Goal: Task Accomplishment & Management: Use online tool/utility

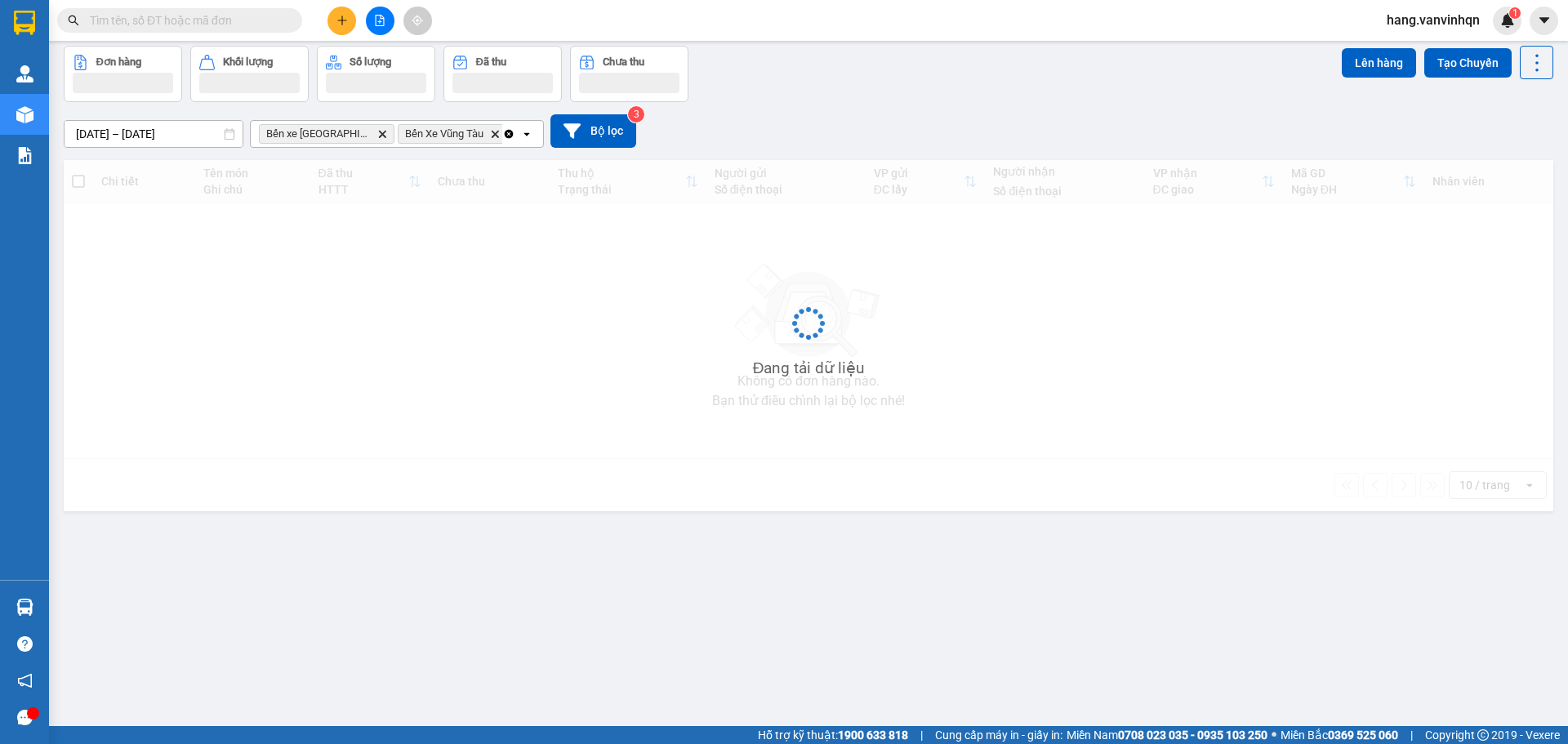
scroll to position [75, 0]
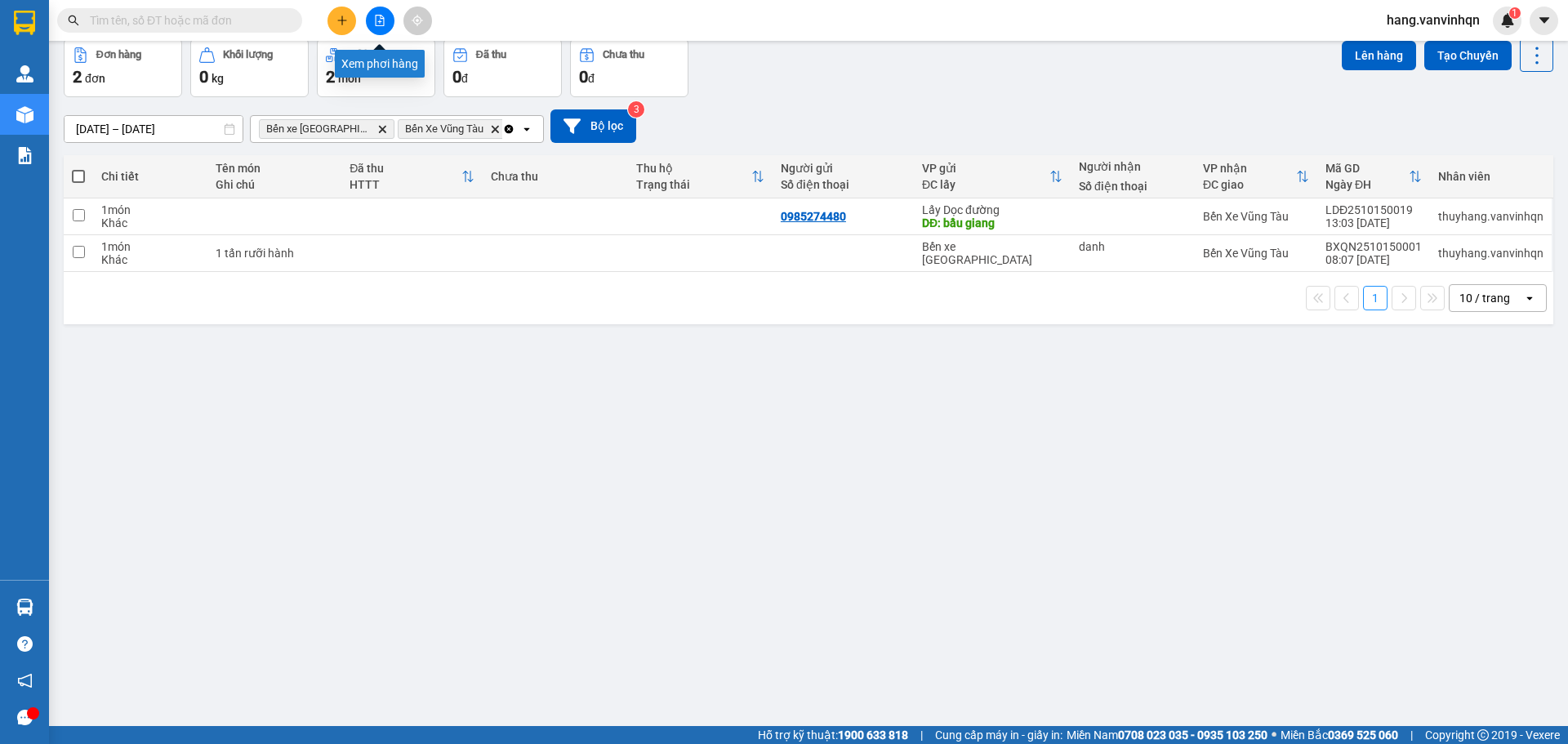
click at [383, 26] on button at bounding box center [380, 21] width 29 height 29
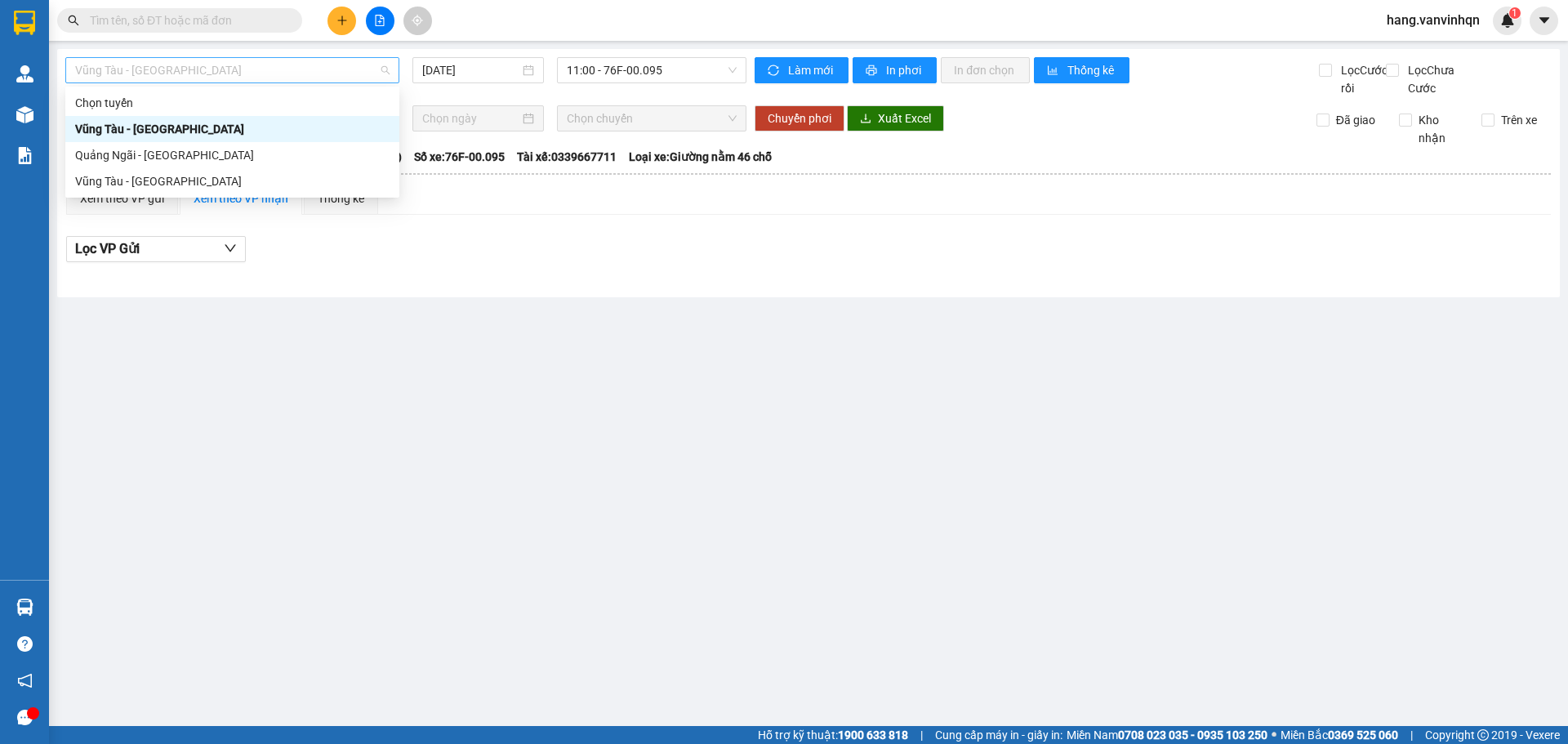
click at [240, 71] on span "Vũng Tàu - [GEOGRAPHIC_DATA]" at bounding box center [232, 70] width 315 height 25
drag, startPoint x: 232, startPoint y: 159, endPoint x: 267, endPoint y: 143, distance: 38.5
click at [233, 157] on div "Quảng Ngãi - [GEOGRAPHIC_DATA]" at bounding box center [232, 155] width 315 height 18
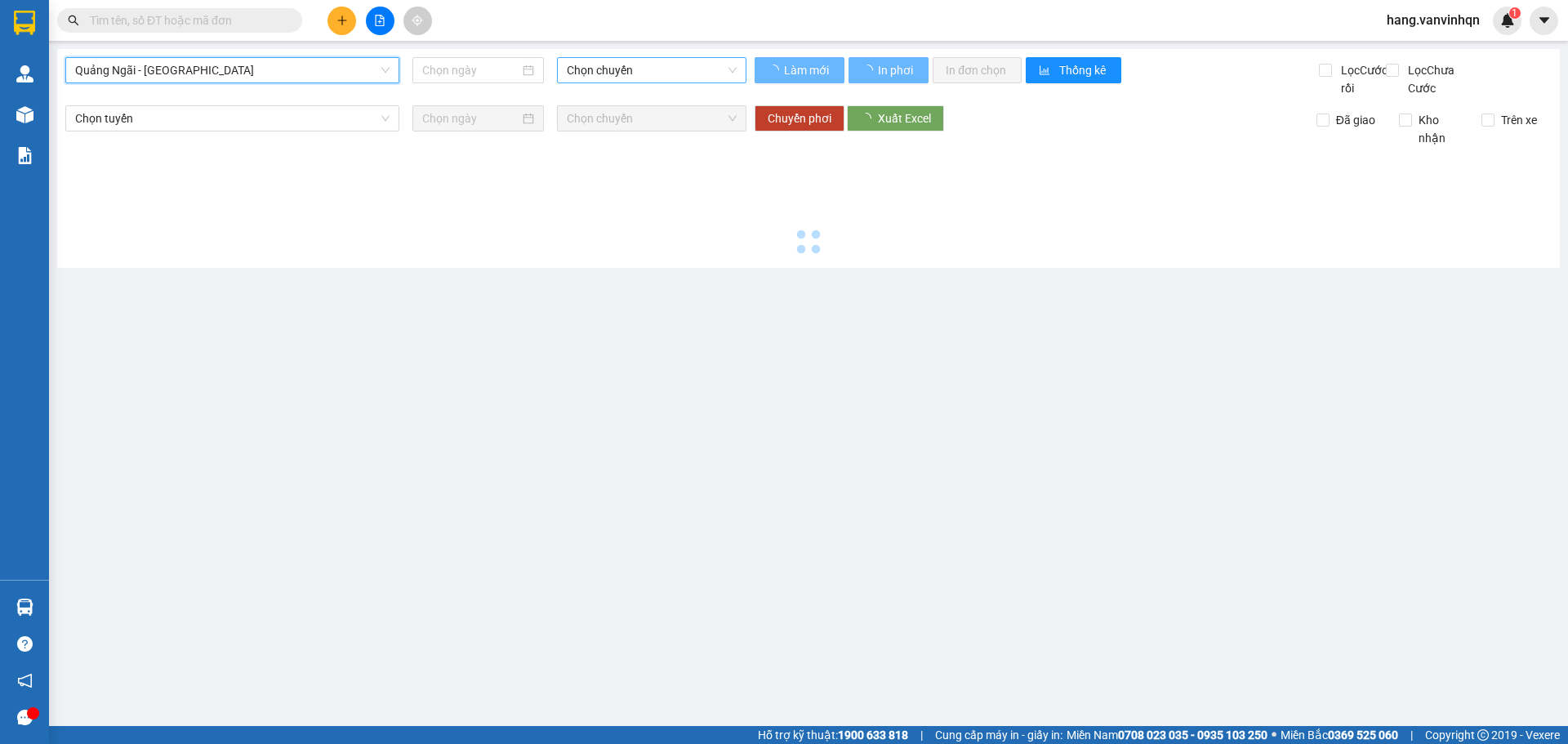
type input "[DATE]"
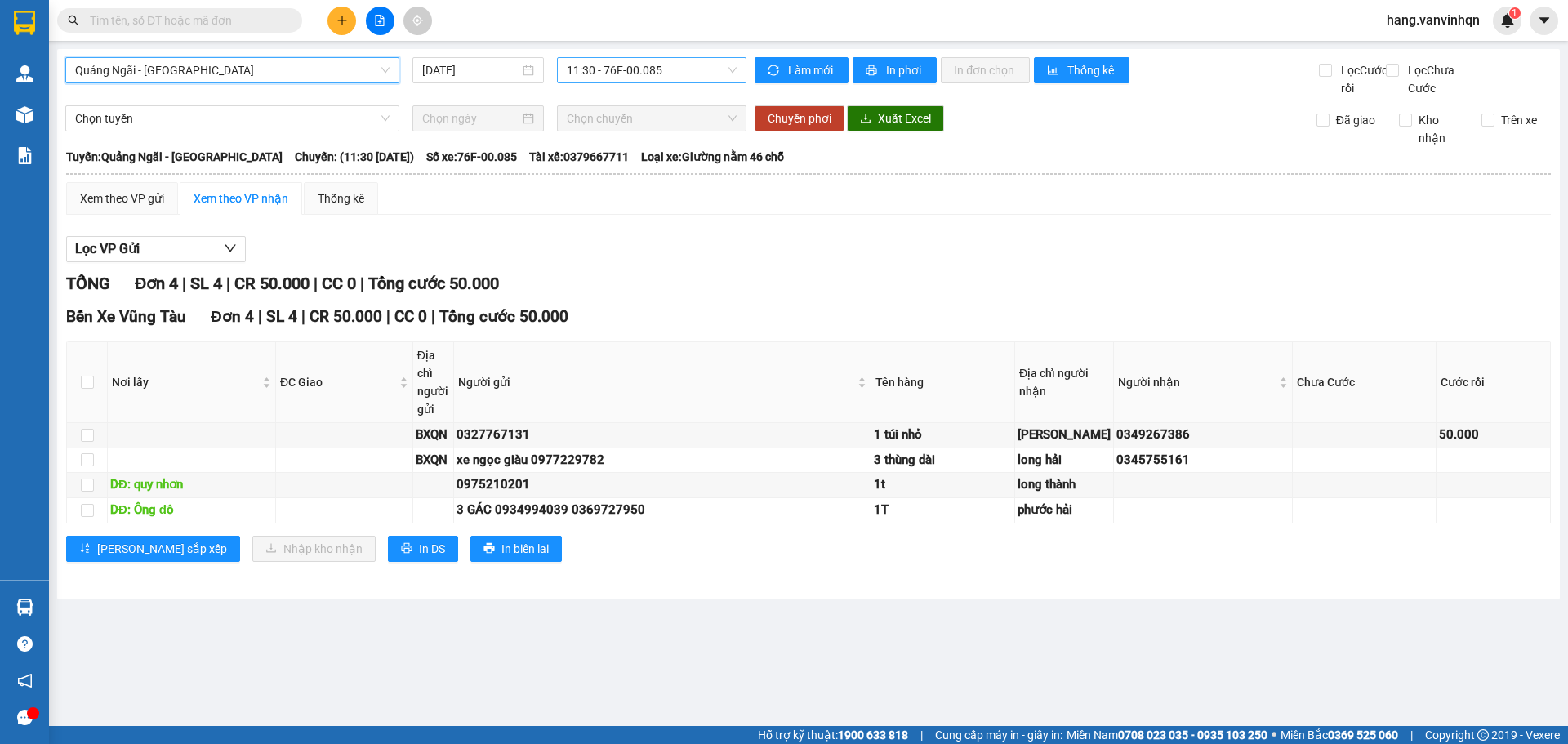
click at [690, 87] on div "[GEOGRAPHIC_DATA] - [GEOGRAPHIC_DATA] [GEOGRAPHIC_DATA] - [GEOGRAPHIC_DATA] [DA…" at bounding box center [405, 77] width 681 height 40
click at [688, 77] on span "11:30 - 76F-00.085" at bounding box center [652, 70] width 170 height 25
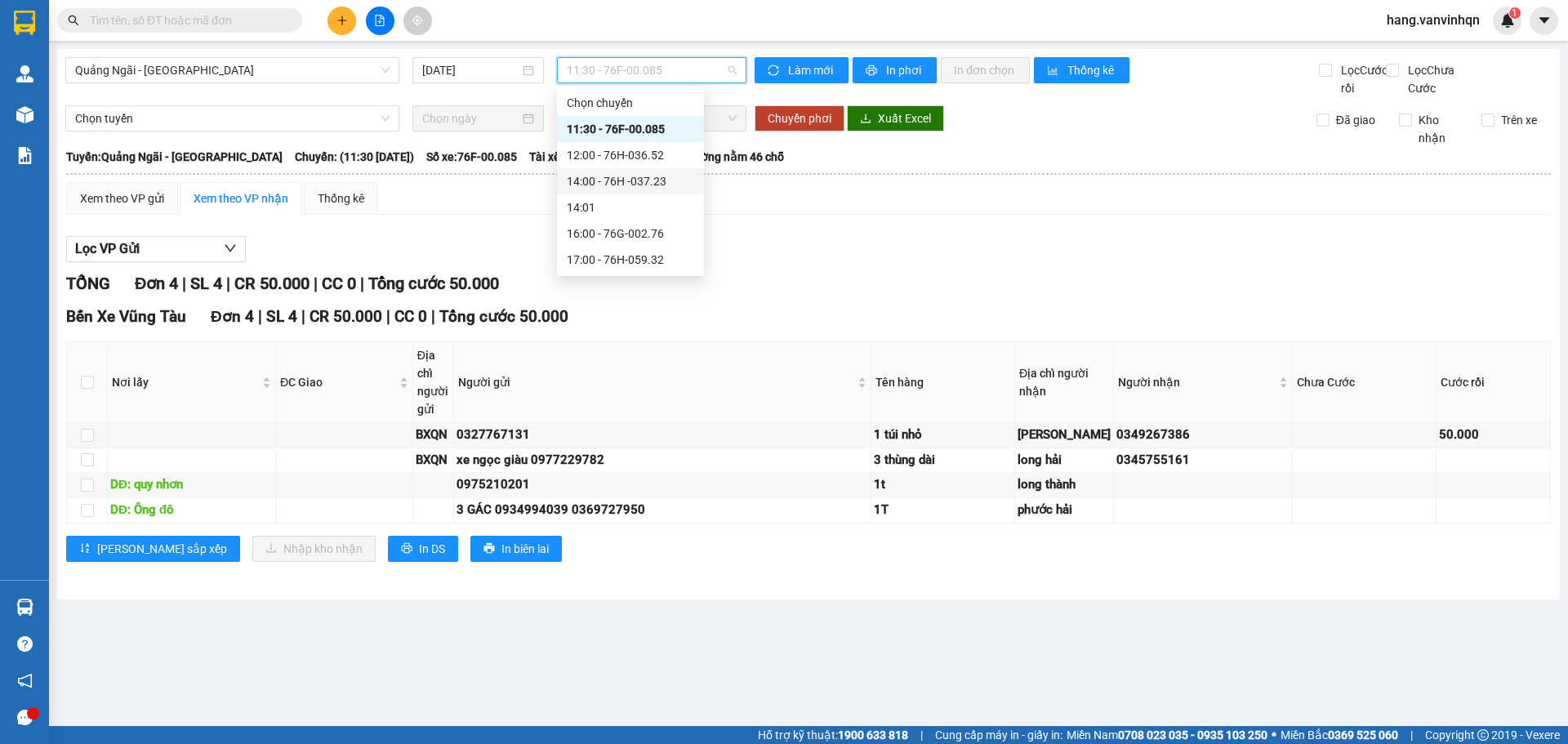
drag, startPoint x: 668, startPoint y: 226, endPoint x: 664, endPoint y: 181, distance: 45.2
click at [664, 181] on div "Chọn chuyến 11:30 - 76F-00.085 12:00 - 76H-036.52 14:00 - 76H -037.23 14:01 16:…" at bounding box center [630, 181] width 147 height 183
click at [662, 182] on div "14:00 - 76H -037.23" at bounding box center [630, 181] width 128 height 18
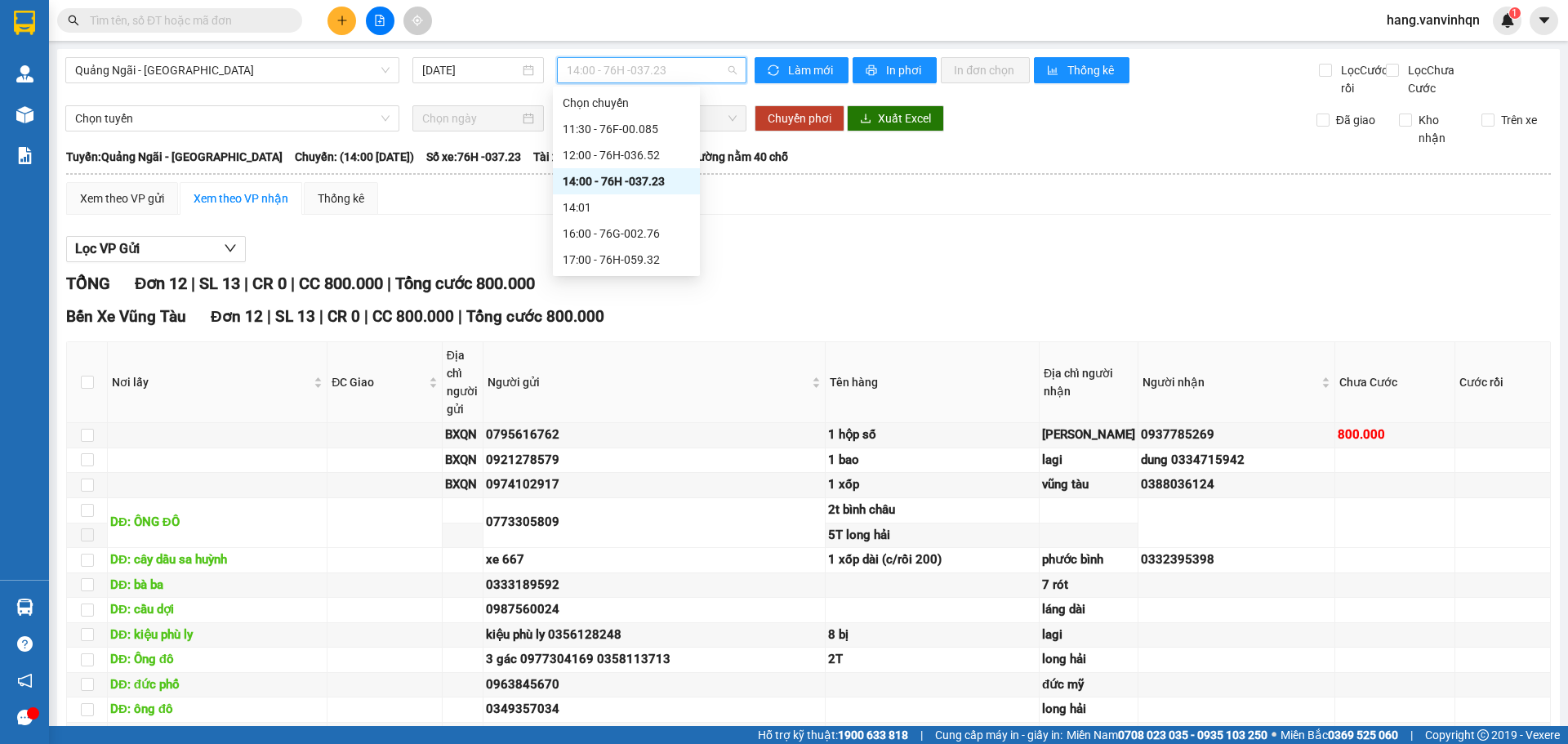
click at [679, 77] on span "14:00 - 76H -037.23" at bounding box center [652, 70] width 170 height 25
click at [660, 236] on div "16:00 - 76G-002.76" at bounding box center [626, 234] width 128 height 18
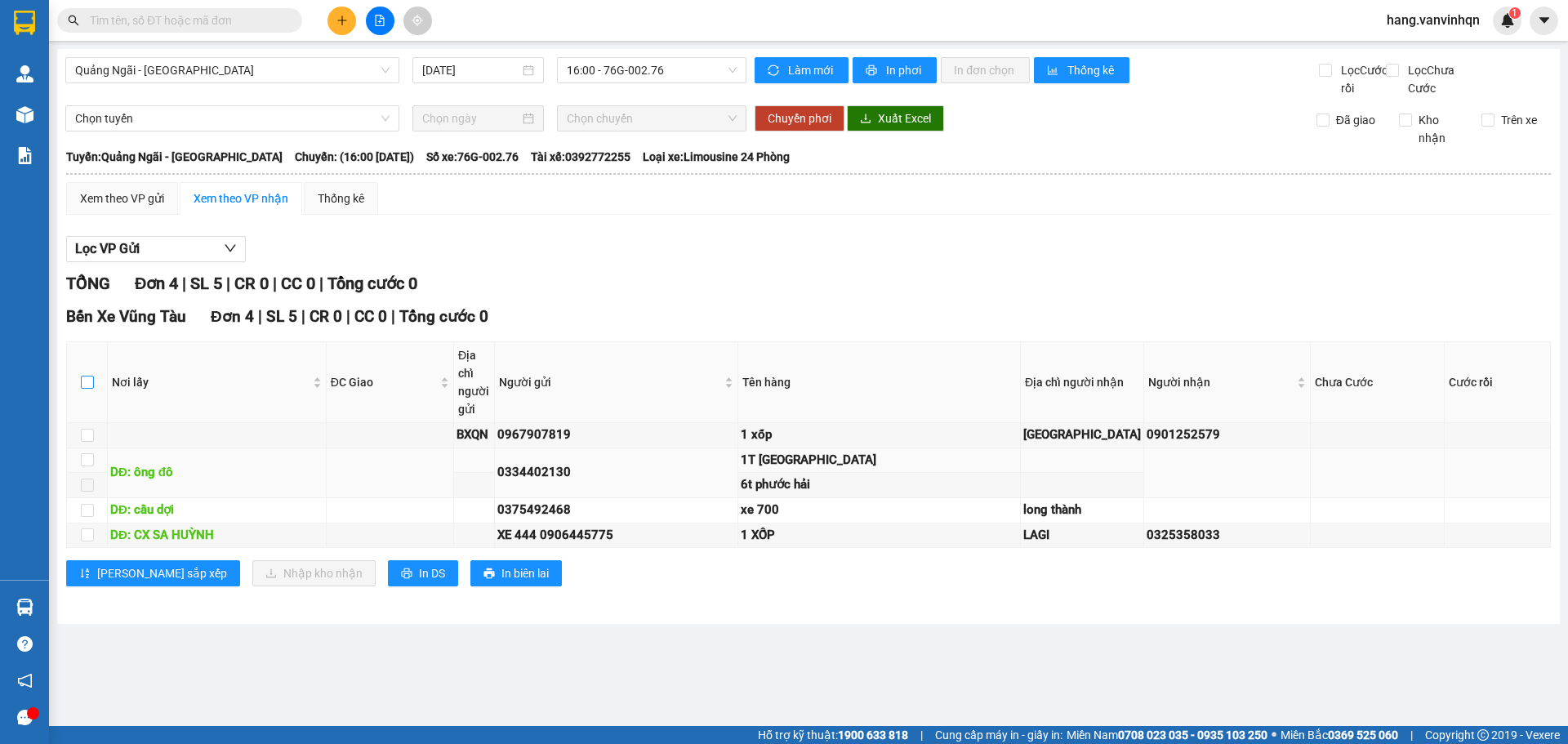
drag, startPoint x: 87, startPoint y: 400, endPoint x: 276, endPoint y: 498, distance: 212.9
click at [283, 498] on table "Nơi lấy ĐC Giao Địa chỉ người gửi Người gửi Tên hàng Địa chỉ người nhận Người n…" at bounding box center [808, 444] width 1484 height 207
drag, startPoint x: 91, startPoint y: 399, endPoint x: 517, endPoint y: 729, distance: 538.9
click at [91, 389] on input "checkbox" at bounding box center [87, 382] width 13 height 13
checkbox input "true"
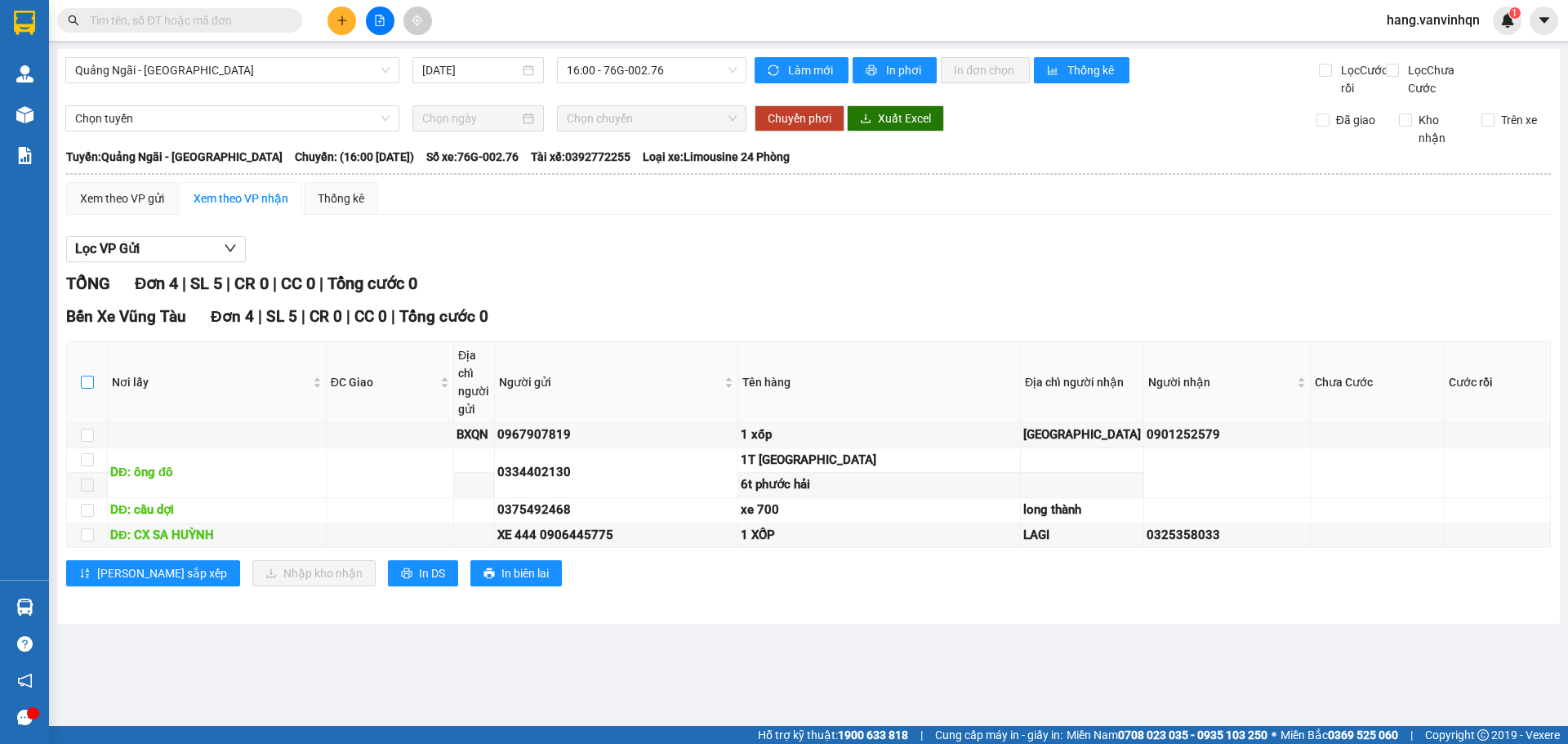
checkbox input "true"
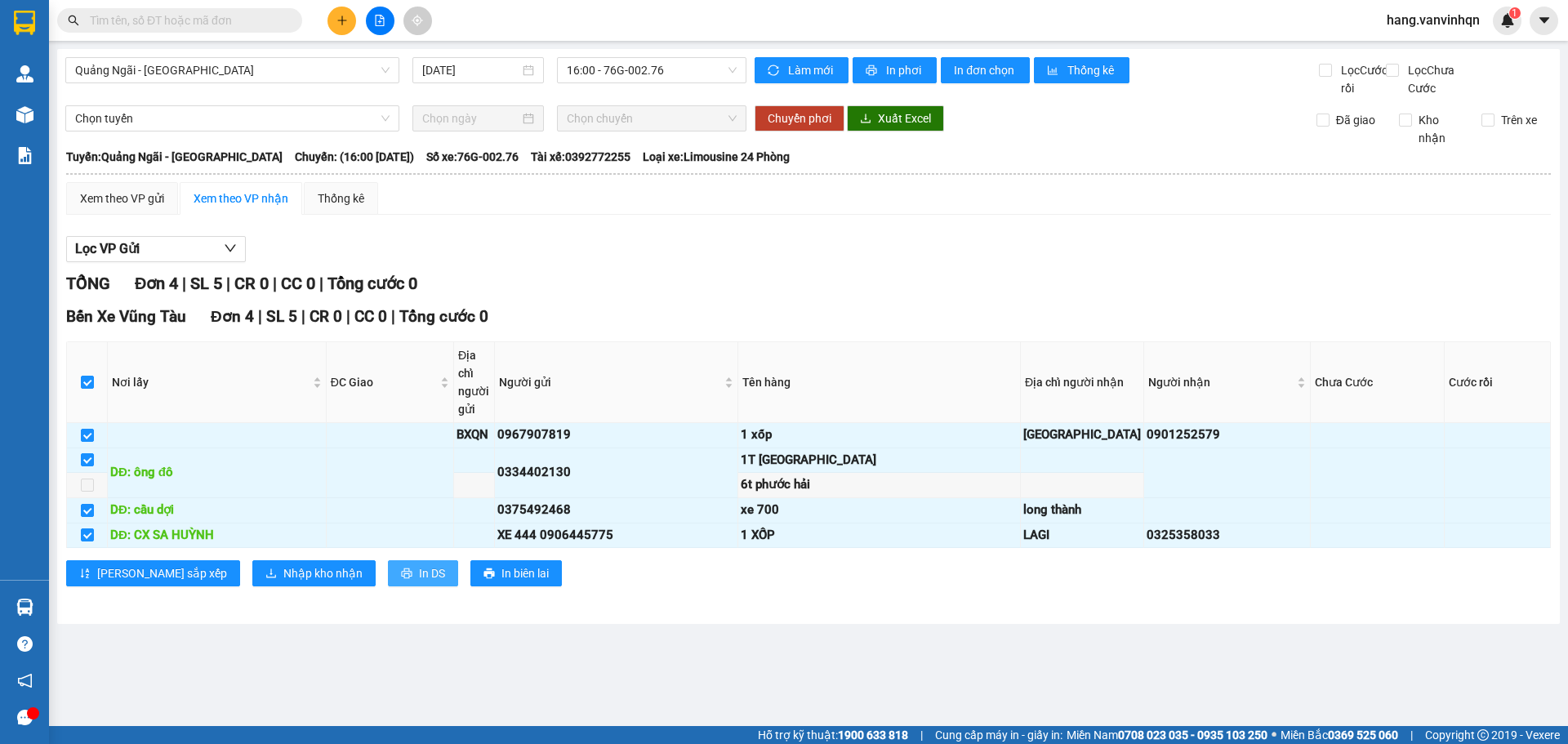
drag, startPoint x: 358, startPoint y: 633, endPoint x: 339, endPoint y: 629, distance: 19.4
click at [419, 583] on span "In DS" at bounding box center [432, 573] width 26 height 18
click at [1060, 297] on div "TỔNG Đơn 4 | SL 5 | CR 0 | CC 0 | Tổng cước 0" at bounding box center [808, 283] width 1485 height 26
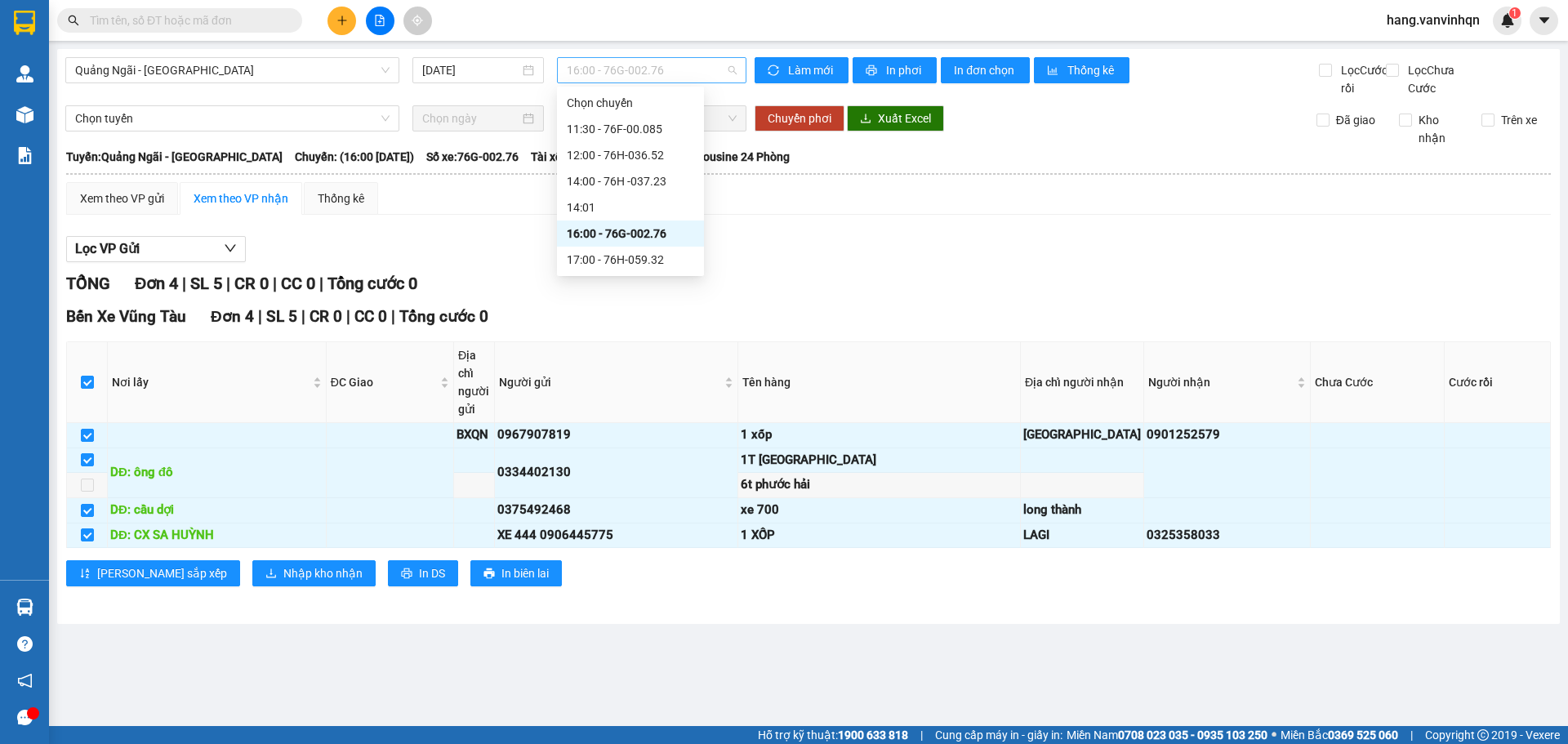
click at [691, 79] on span "16:00 - 76G-002.76" at bounding box center [652, 70] width 170 height 25
